Goal: Answer question/provide support

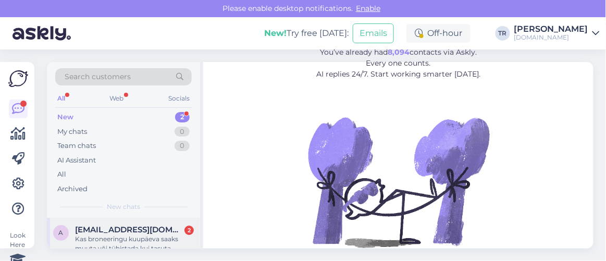
click at [151, 237] on div "Kas broneeringu kuupäeva saaks muuta või tühistada kui tasuta muutmise aeg on l…" at bounding box center [134, 243] width 119 height 19
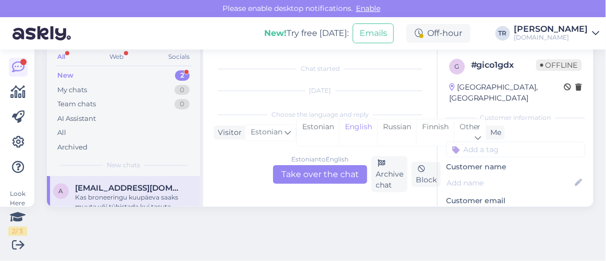
scroll to position [88, 0]
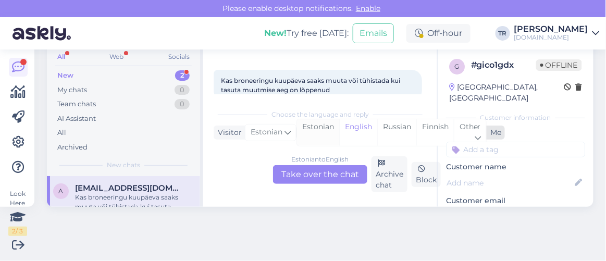
click at [318, 131] on div "Estonian" at bounding box center [318, 132] width 42 height 27
click at [322, 178] on div "Estonian to Estonian Take over the chat" at bounding box center [320, 174] width 94 height 19
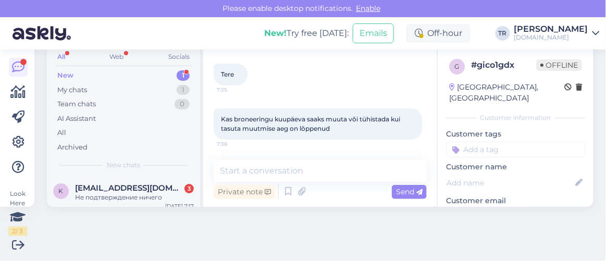
scroll to position [41, 0]
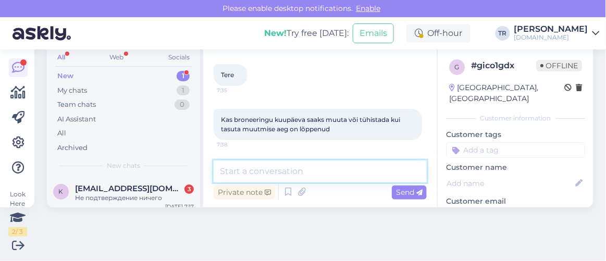
click at [351, 175] on textarea at bounding box center [320, 171] width 213 height 22
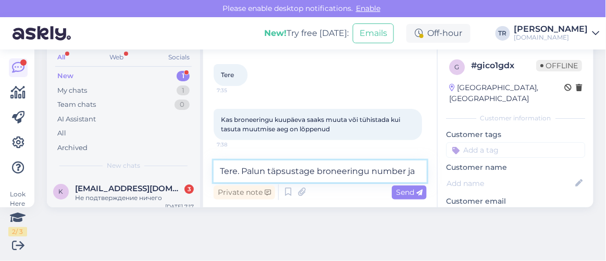
scroll to position [62, 0]
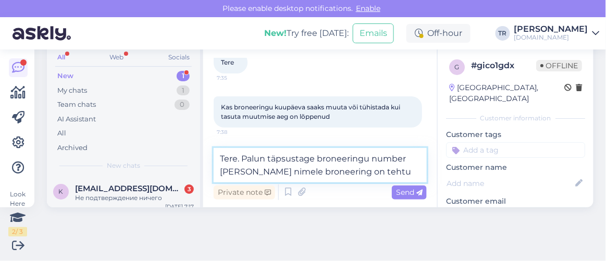
type textarea "Tere. Palun täpsustage broneeringu number [PERSON_NAME] nimele broneering on te…"
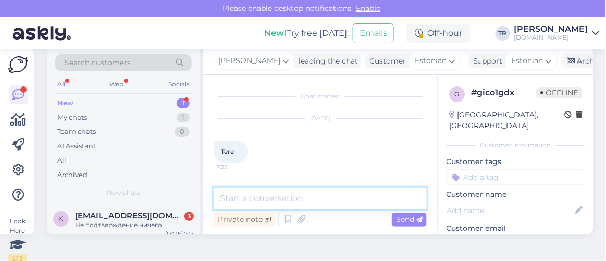
scroll to position [0, 0]
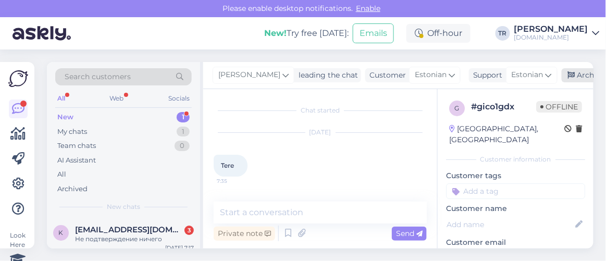
click at [577, 76] on div "Archive chat" at bounding box center [595, 75] width 66 height 14
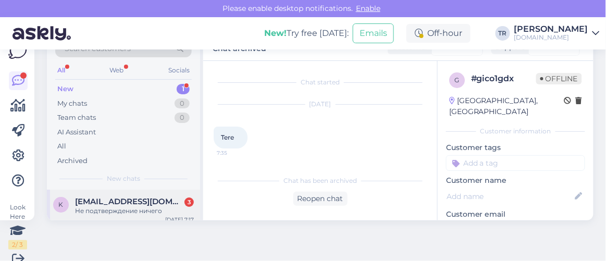
scroll to position [41, 0]
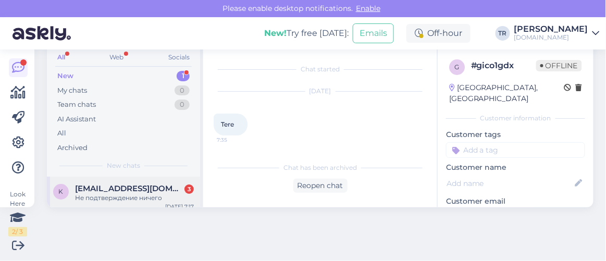
click at [135, 185] on span "kirill.skopin@gmail.com" at bounding box center [129, 188] width 108 height 9
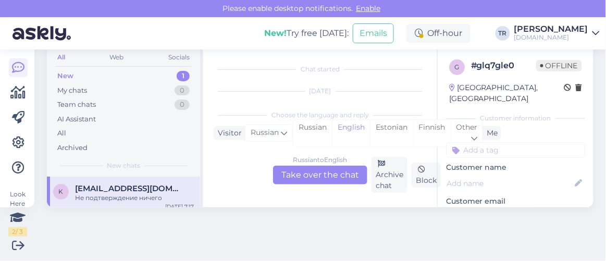
scroll to position [42, 0]
click at [401, 126] on div "Estonian" at bounding box center [391, 132] width 43 height 27
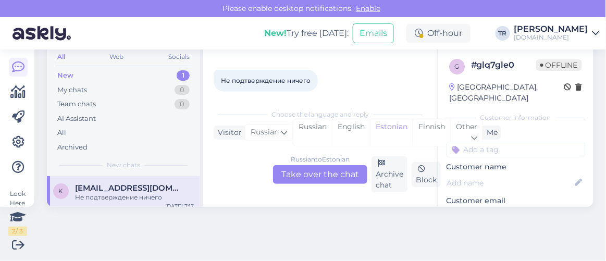
click at [309, 169] on div "Russian to Estonian Take over the chat" at bounding box center [320, 174] width 94 height 19
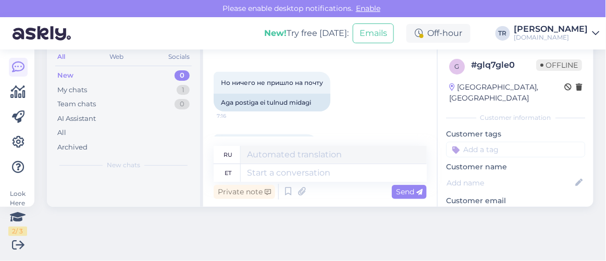
scroll to position [29, 0]
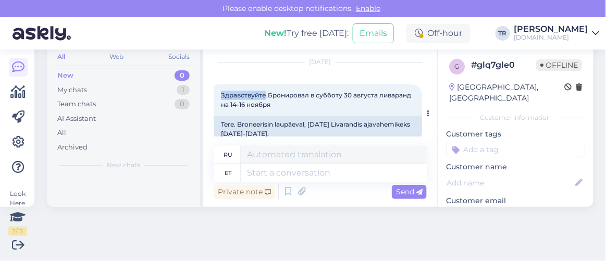
drag, startPoint x: 221, startPoint y: 92, endPoint x: 265, endPoint y: 93, distance: 43.8
click at [265, 93] on span "Здравствуйте.Бронировал в субботу 30 августа ливаранд на 14-16 ноября" at bounding box center [317, 99] width 192 height 17
copy span "Здравствуйте"
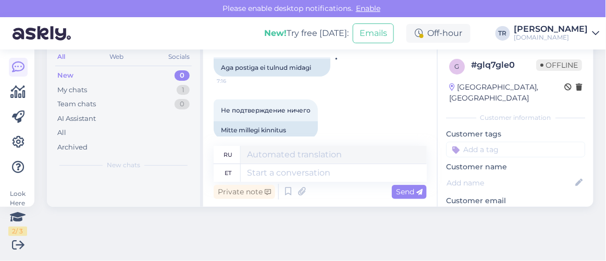
scroll to position [171, 0]
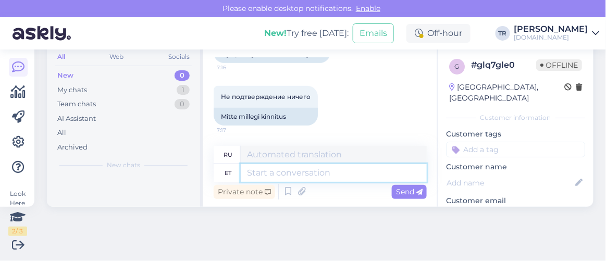
click at [290, 173] on textarea at bounding box center [334, 173] width 186 height 18
paste textarea "Здравствуйте"
type textarea "Здравствуйте."
type textarea "Привет."
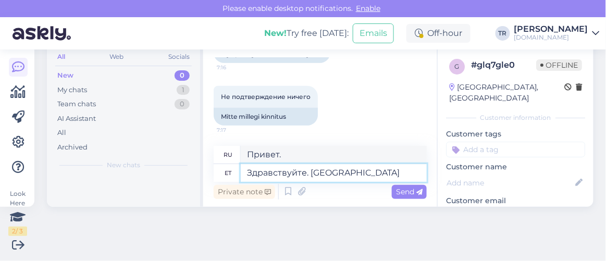
type textarea "Здравствуйте. Palun t"
type textarea "Здравствуйте. Пожалуйста"
type textarea "Здравствуйте. Palun täpsustage, kelle"
type textarea "Здравствуйте. Пожалуйста, укажите,"
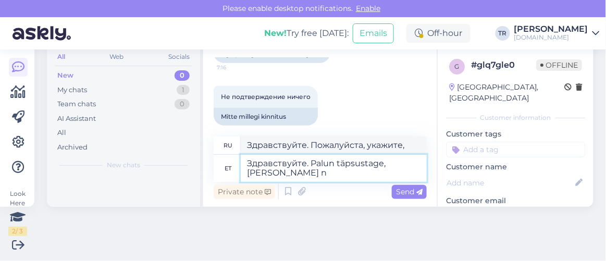
type textarea "Здравствуйте. Palun täpsustage, kelle ni"
type textarea "Здравствуйте. Укажите, пожалуйста, кто"
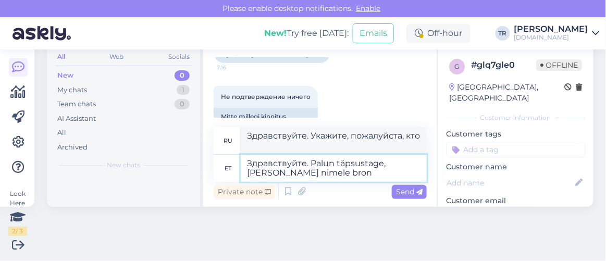
type textarea "Здравствуйте. Palun täpsustage, kelle nimele brone"
type textarea "Здравствуйте. Уточните, пожалуйста, на чье имя"
type textarea "Здравствуйте. Palun täpsustage, kelle nimele broneering on"
type textarea "Здравствуйте. Пожалуйста, уточните, на чьё имя оформлено бронирование."
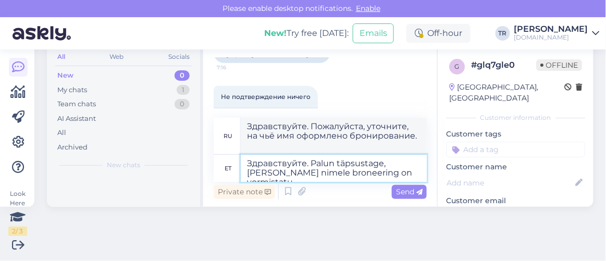
type textarea "Здравствуйте. Palun täpsustage, kelle nimele broneering on vormistatud"
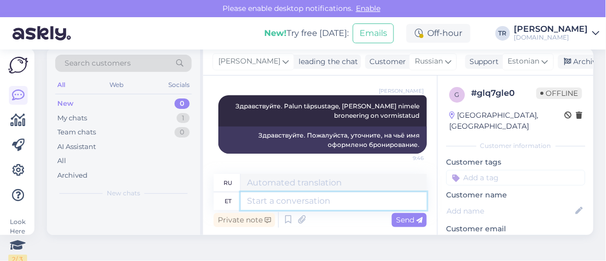
scroll to position [0, 0]
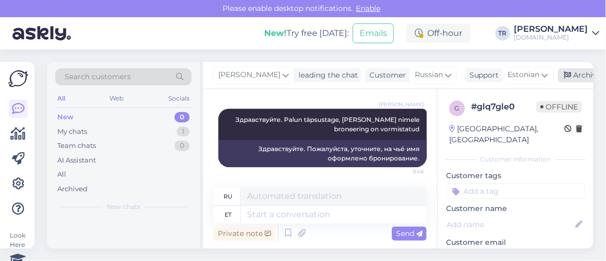
click at [564, 76] on icon at bounding box center [567, 75] width 7 height 7
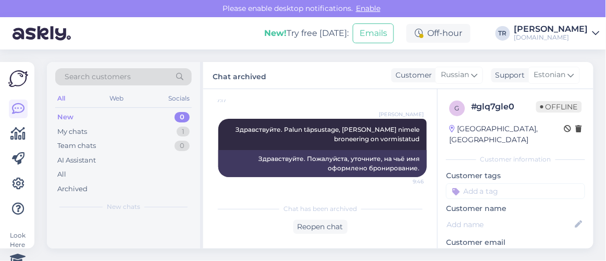
scroll to position [242, 0]
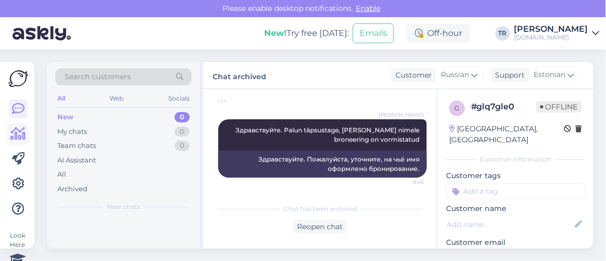
click at [11, 138] on icon at bounding box center [18, 134] width 15 height 13
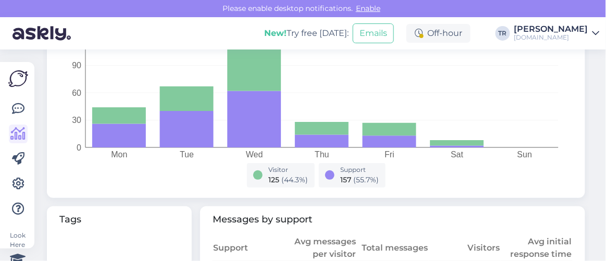
scroll to position [520, 0]
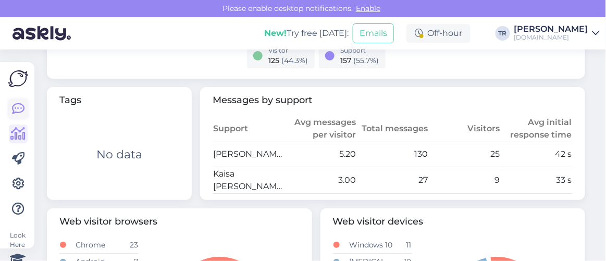
click at [18, 110] on icon at bounding box center [18, 109] width 13 height 13
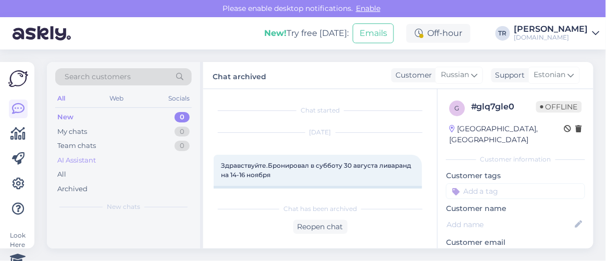
scroll to position [187, 0]
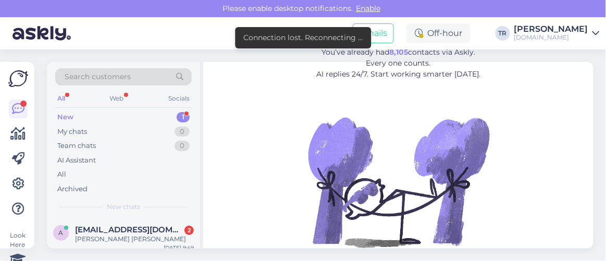
click at [229, 140] on figure "Leave repetitive questions to AI. You’ve already had 8,105 contacts via Askly. …" at bounding box center [398, 151] width 371 height 249
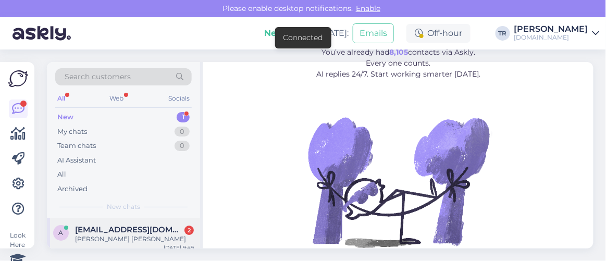
click at [141, 233] on span "[EMAIL_ADDRESS][DOMAIN_NAME]" at bounding box center [129, 229] width 108 height 9
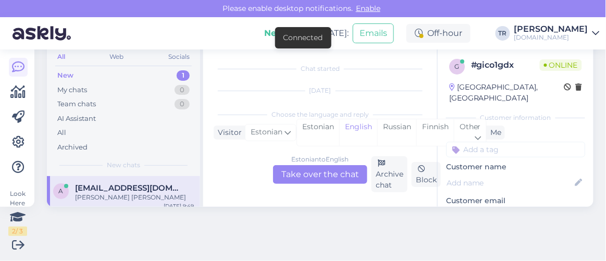
scroll to position [197, 0]
click at [324, 129] on div "Estonian" at bounding box center [318, 132] width 42 height 27
click at [326, 176] on div "Estonian to Estonian Take over the chat" at bounding box center [320, 174] width 94 height 19
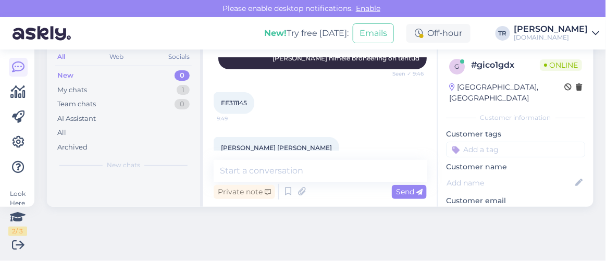
scroll to position [189, 0]
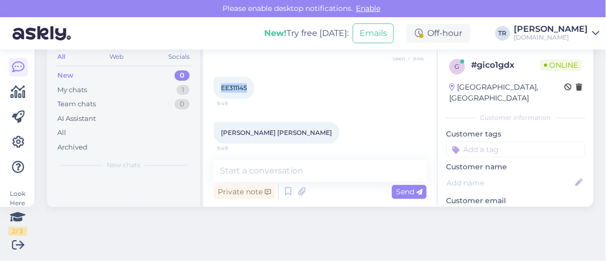
drag, startPoint x: 248, startPoint y: 86, endPoint x: 218, endPoint y: 88, distance: 30.3
click at [218, 88] on div "EE311145 9:49" at bounding box center [234, 88] width 41 height 22
copy span "EE311145"
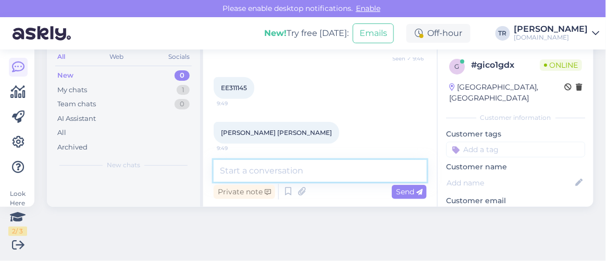
click at [343, 178] on textarea at bounding box center [320, 171] width 213 height 22
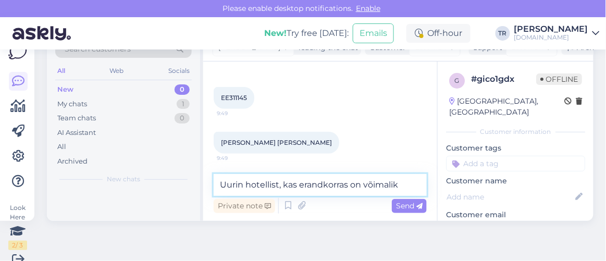
scroll to position [41, 0]
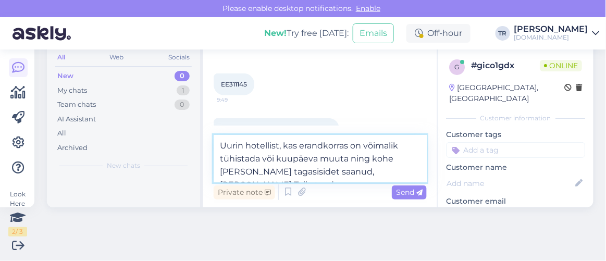
type textarea "Uurin hotellist, kas erandkorras on võimalik tühistada või kuupäeva muuta ning …"
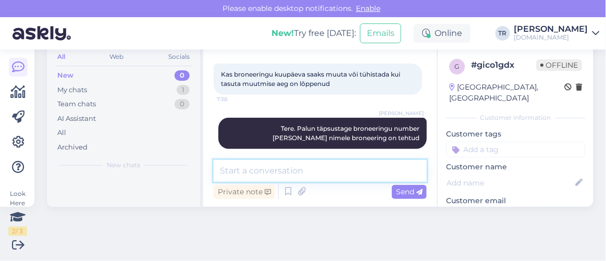
scroll to position [257, 0]
